Goal: Check status: Check status

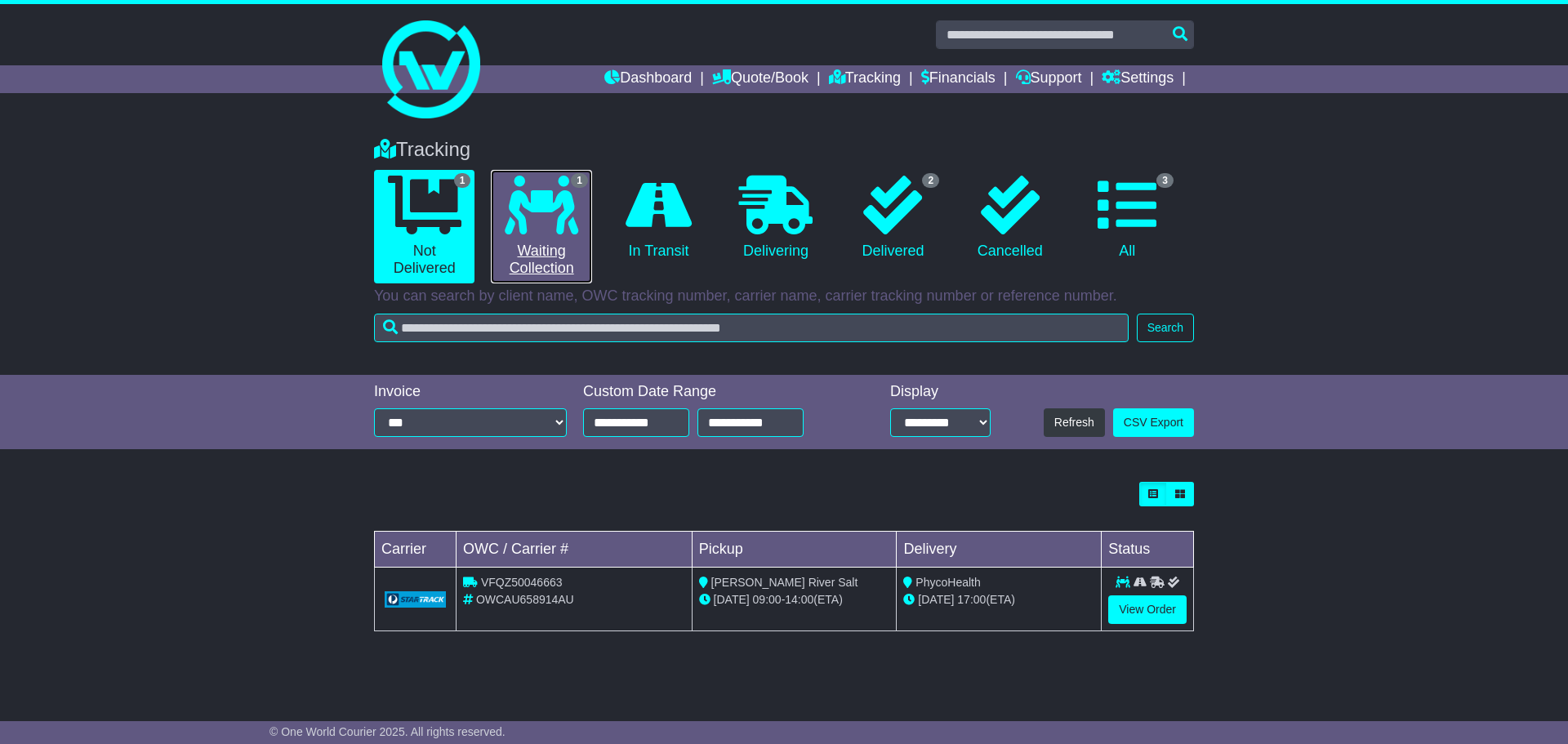
click at [544, 211] on icon at bounding box center [542, 205] width 74 height 59
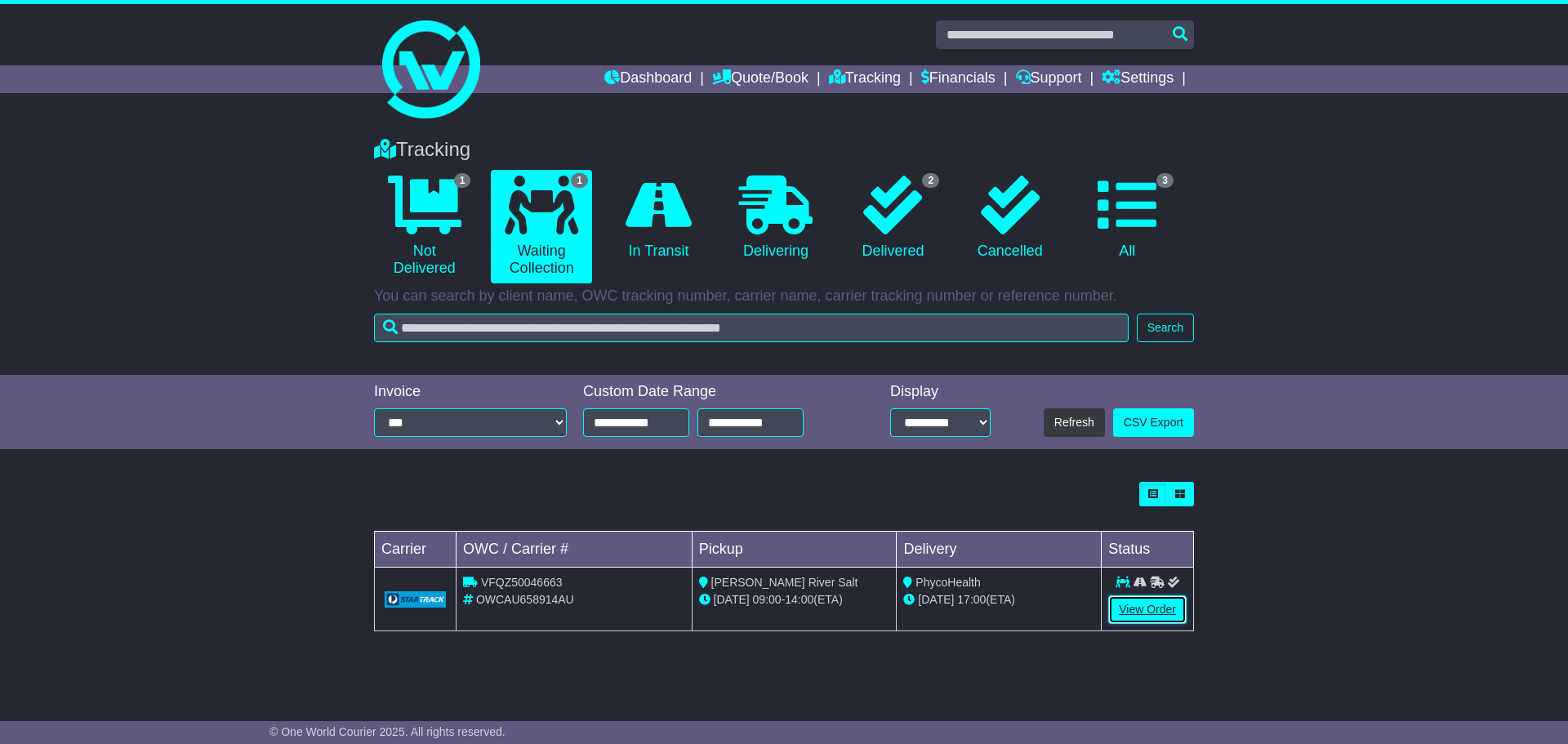
click at [1151, 603] on link "View Order" at bounding box center [1147, 610] width 78 height 29
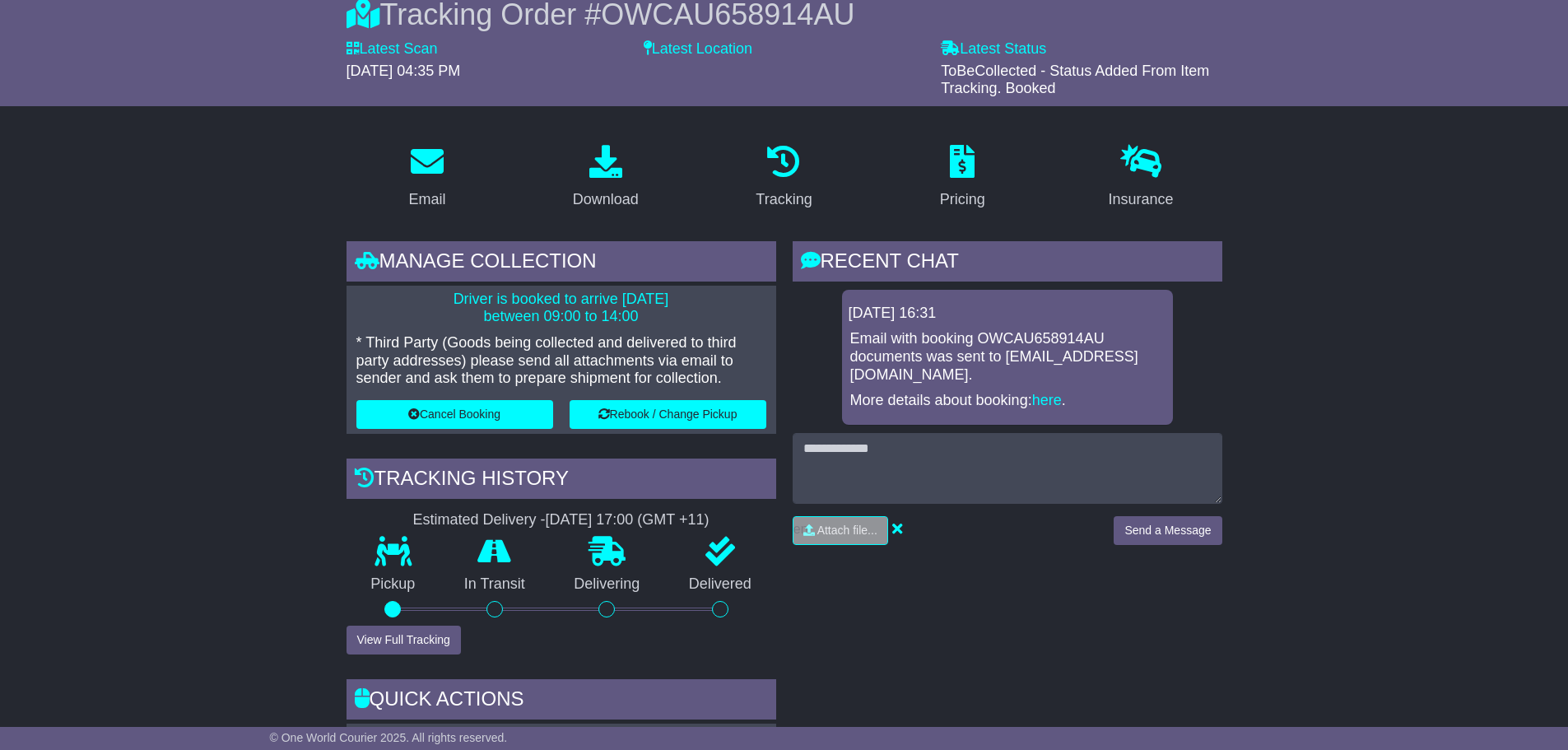
scroll to position [165, 0]
